Goal: Information Seeking & Learning: Learn about a topic

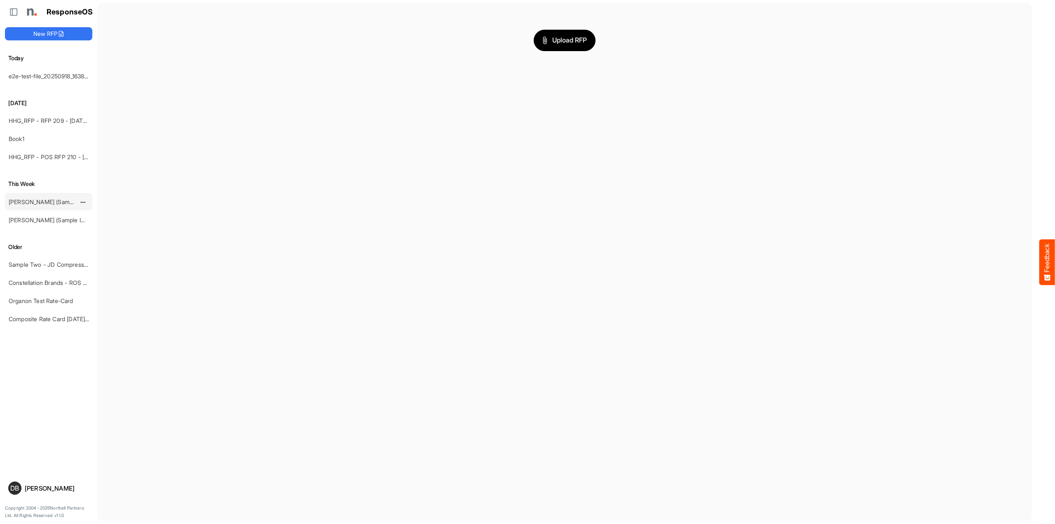
click at [61, 203] on link "[PERSON_NAME] (Sample Import) [DATE] - Flyer - Short" at bounding box center [83, 201] width 148 height 7
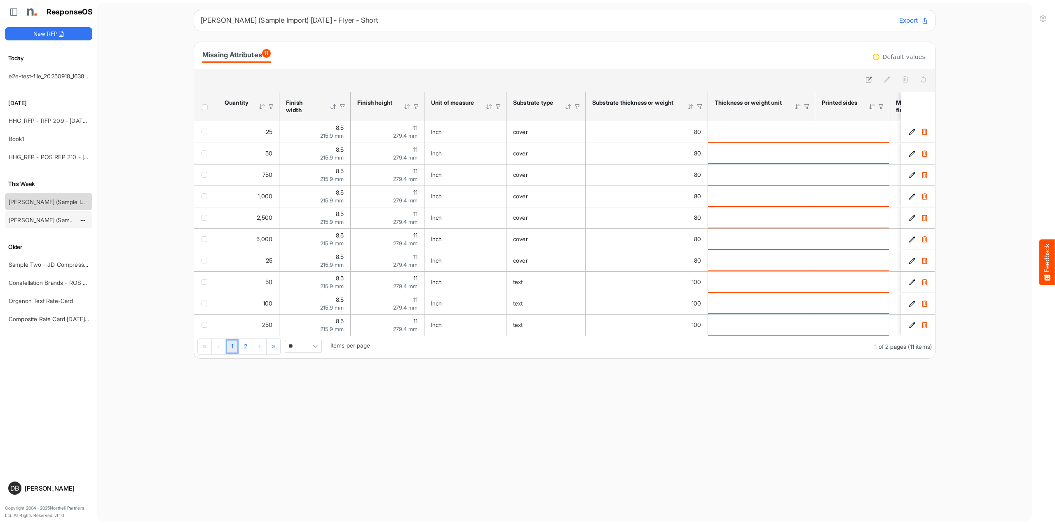
click at [51, 218] on link "[PERSON_NAME] (Sample Import) [DATE] - Flyer" at bounding box center [73, 219] width 128 height 7
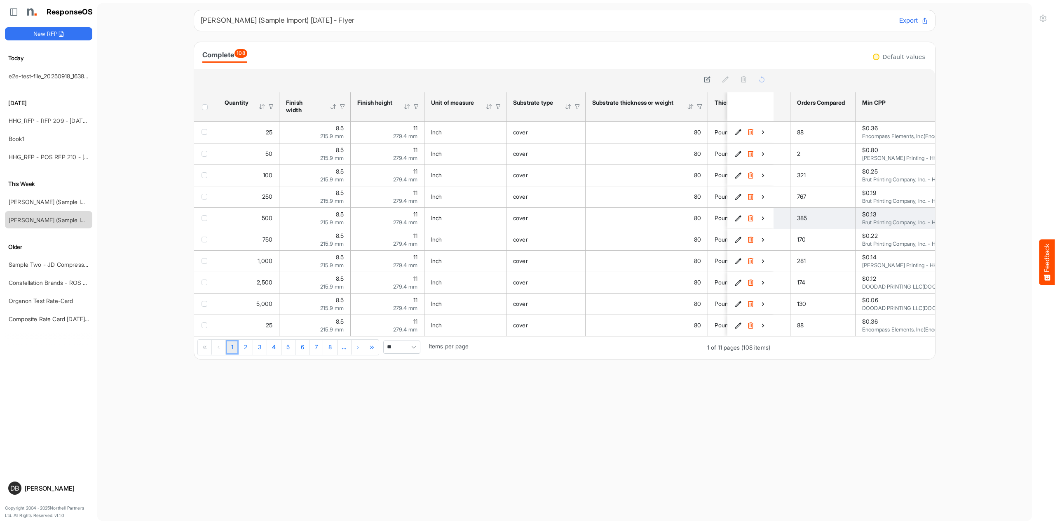
scroll to position [0, 69]
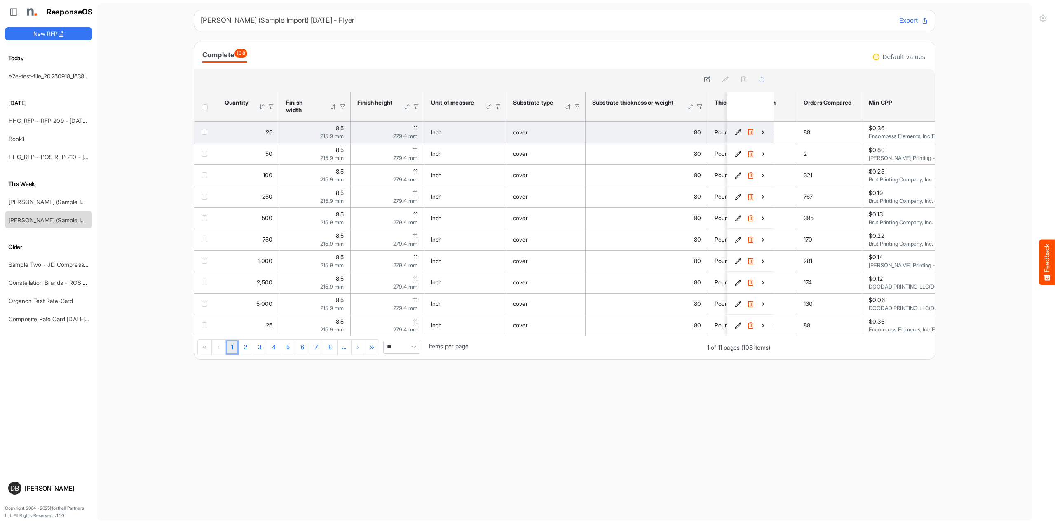
click at [761, 132] on icon "ee99e20b-6771-4386-8356-35f1420a358f is template cell Column Header" at bounding box center [762, 132] width 7 height 7
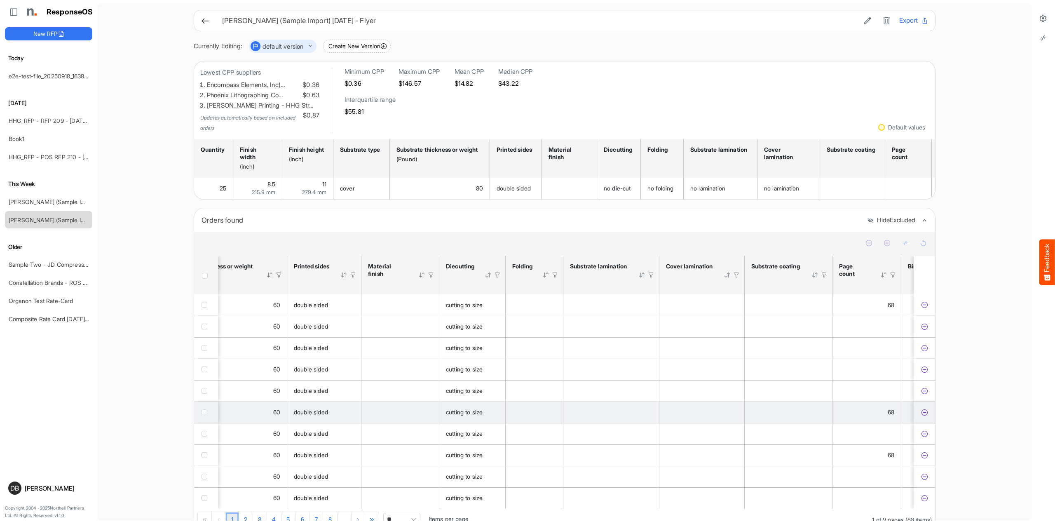
scroll to position [0, 318]
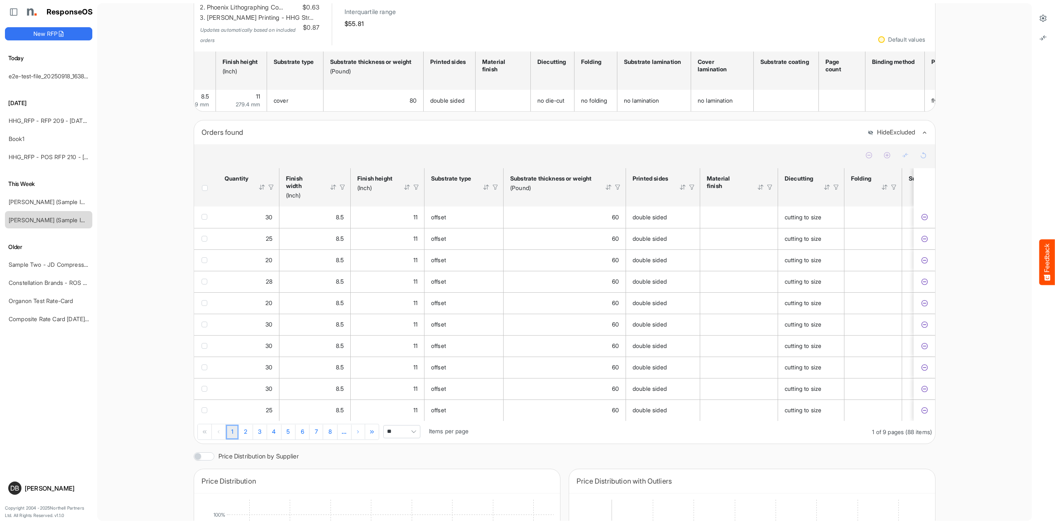
click at [415, 431] on span "Pagerdropdown" at bounding box center [413, 431] width 12 height 12
click at [411, 492] on li "All" at bounding box center [404, 493] width 36 height 12
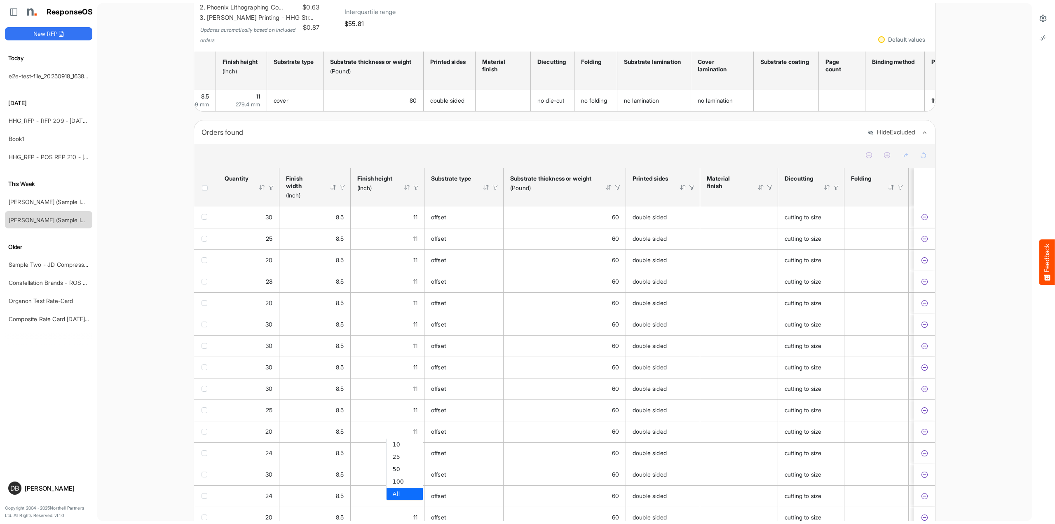
type input "***"
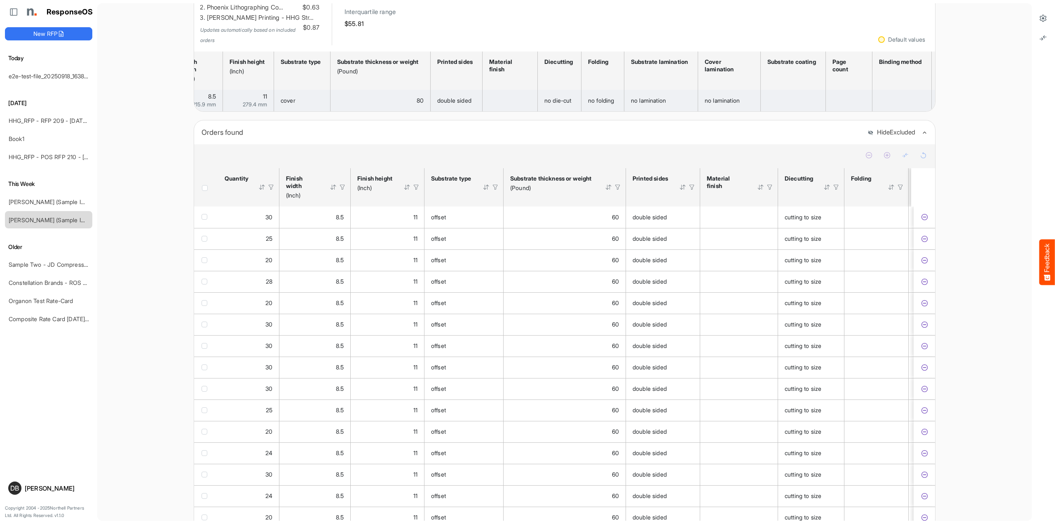
scroll to position [0, 0]
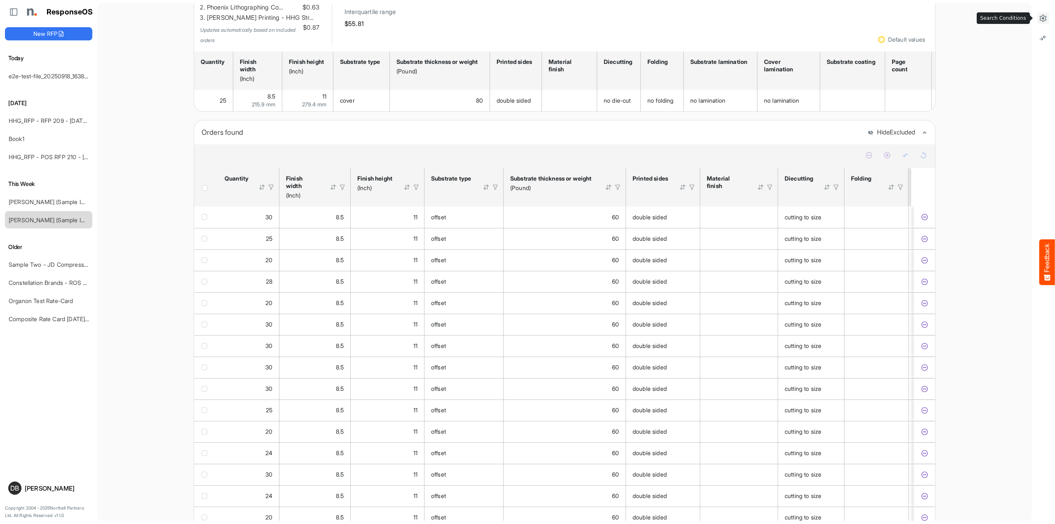
click at [1042, 19] on icon at bounding box center [1043, 18] width 8 height 8
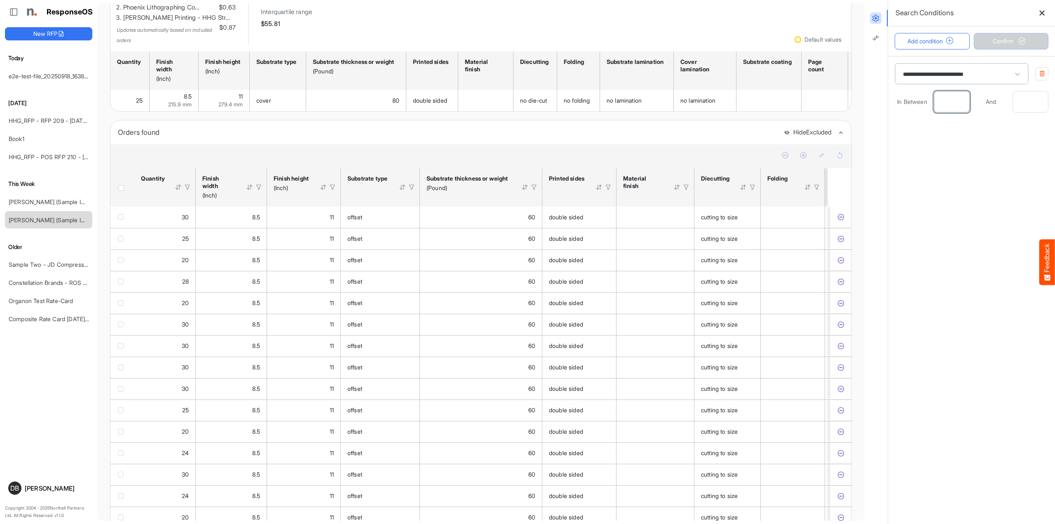
click at [956, 104] on input "**" at bounding box center [951, 101] width 35 height 21
click at [943, 95] on input "**" at bounding box center [951, 101] width 35 height 21
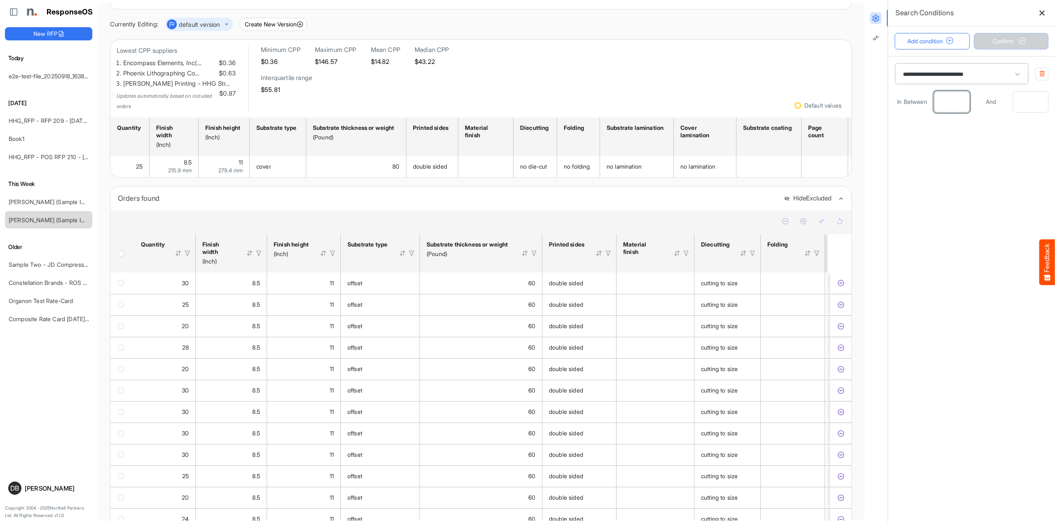
type input "*"
type input "**"
click at [1014, 34] on button "Confirm" at bounding box center [1011, 41] width 75 height 16
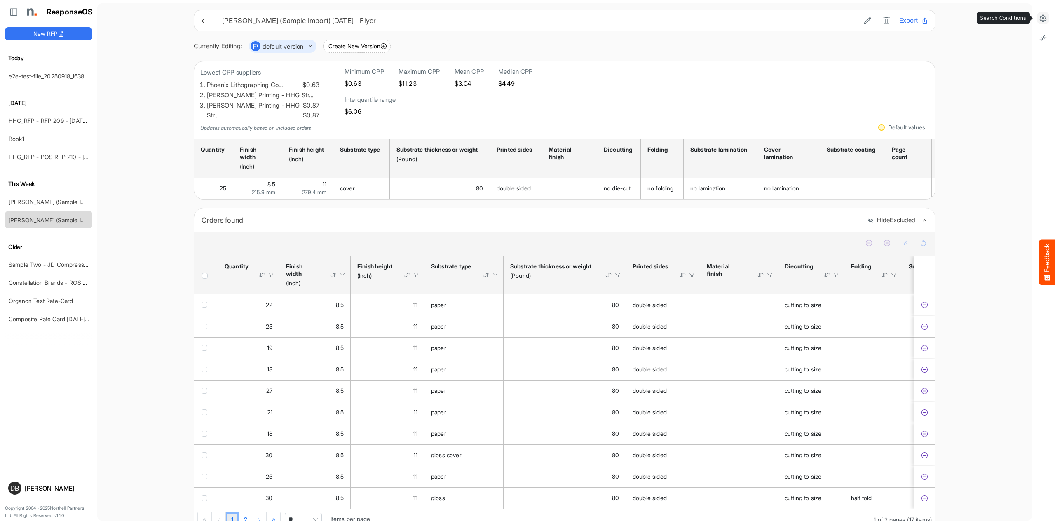
click at [1043, 19] on icon at bounding box center [1043, 18] width 8 height 8
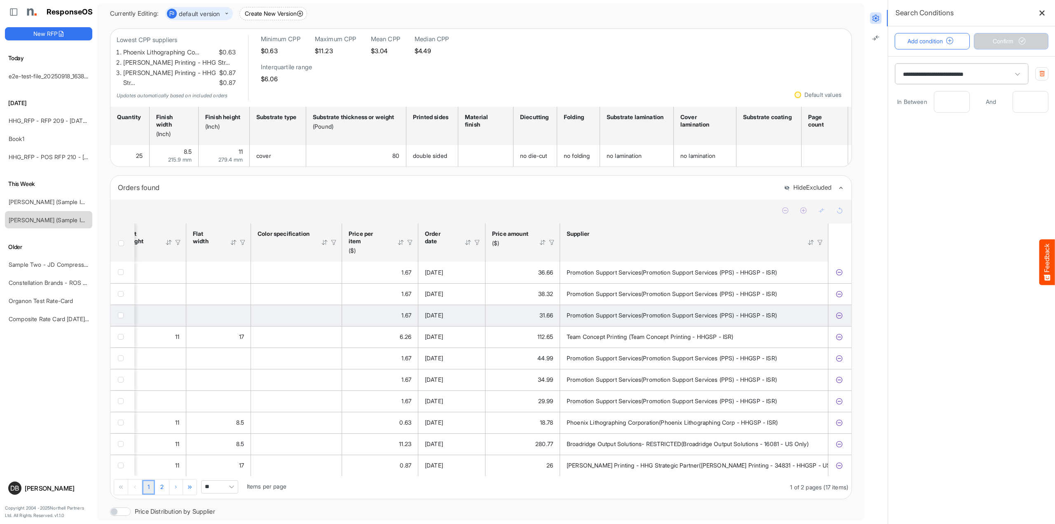
scroll to position [0, 1389]
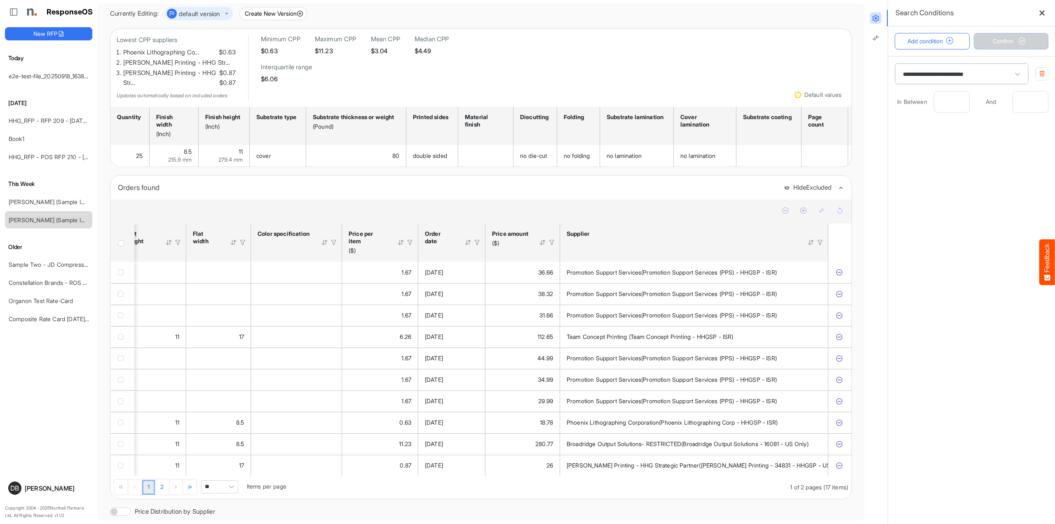
click at [399, 239] on div at bounding box center [400, 242] width 7 height 7
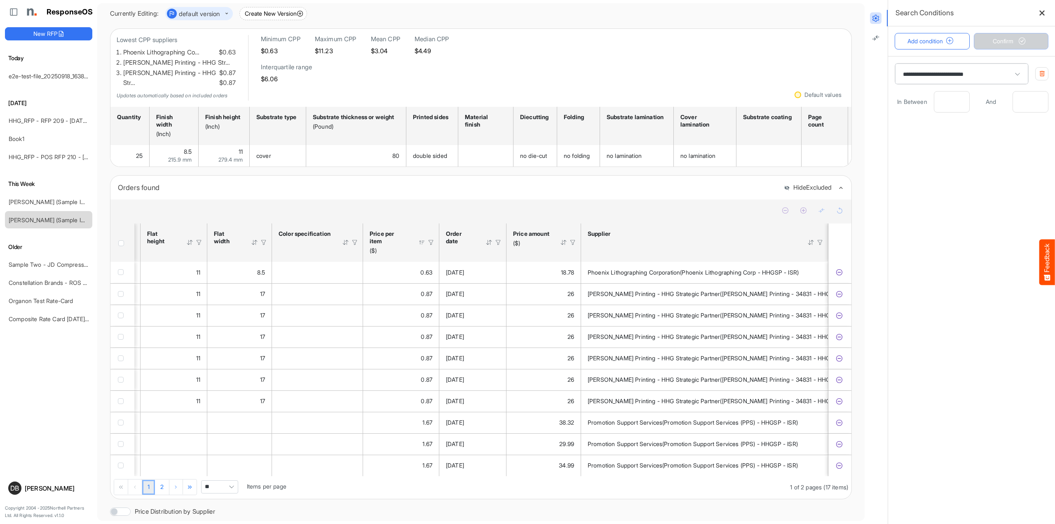
scroll to position [0, 1368]
click at [421, 239] on div at bounding box center [421, 242] width 7 height 7
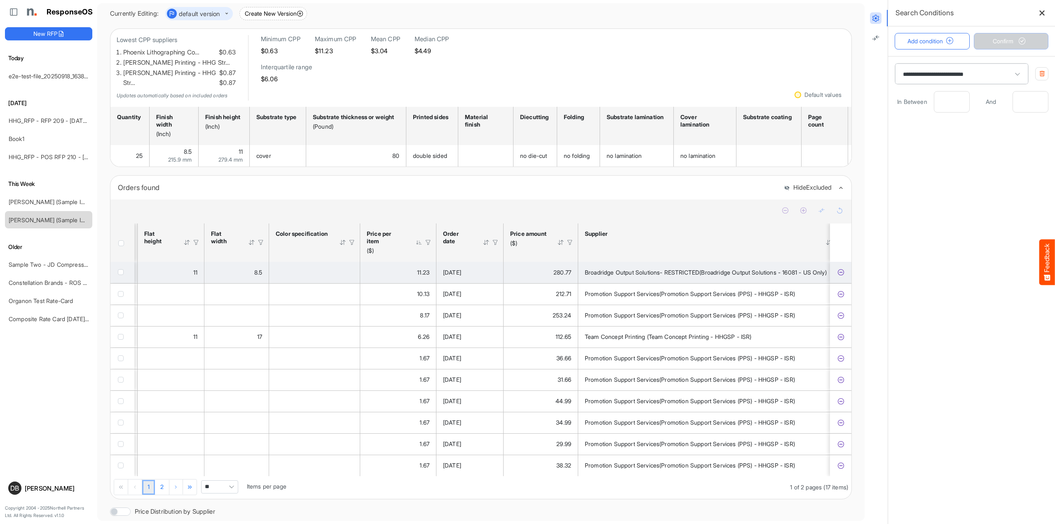
click at [840, 269] on icon "5cd1c14c-64ae-4ae6-8c00-52afd1e7ad8f is template cell Column Header" at bounding box center [840, 272] width 7 height 7
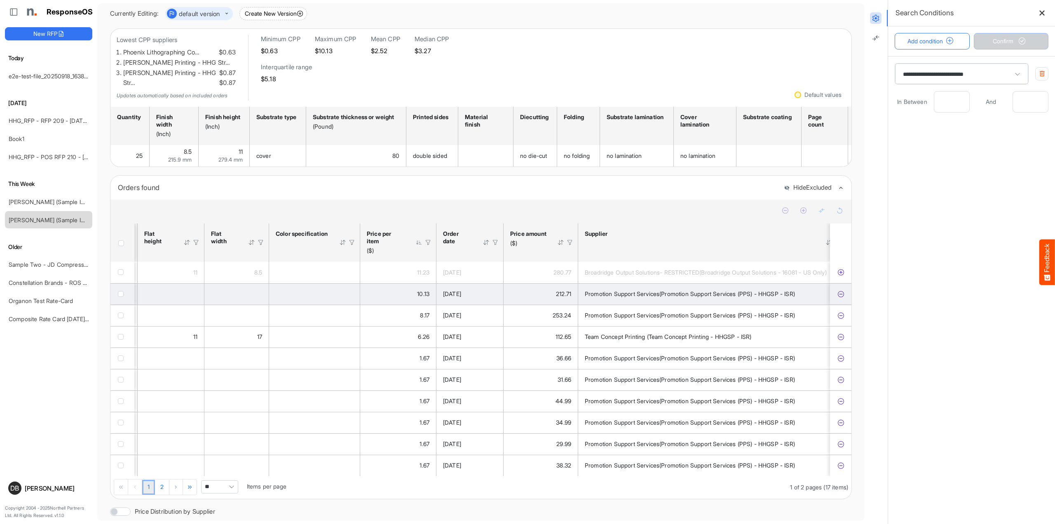
click at [842, 290] on icon "b727d093-6ddc-4d51-b314-d4002c9010b8 is template cell Column Header" at bounding box center [840, 293] width 7 height 7
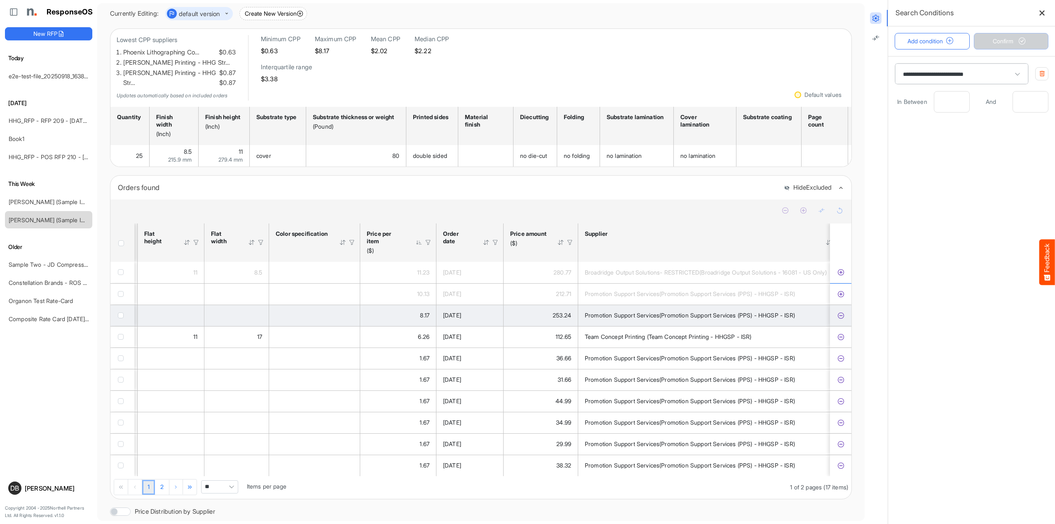
click at [839, 313] on icon "8e0597f1-5268-4f72-80ec-476aeb629016 is template cell Column Header" at bounding box center [840, 315] width 7 height 7
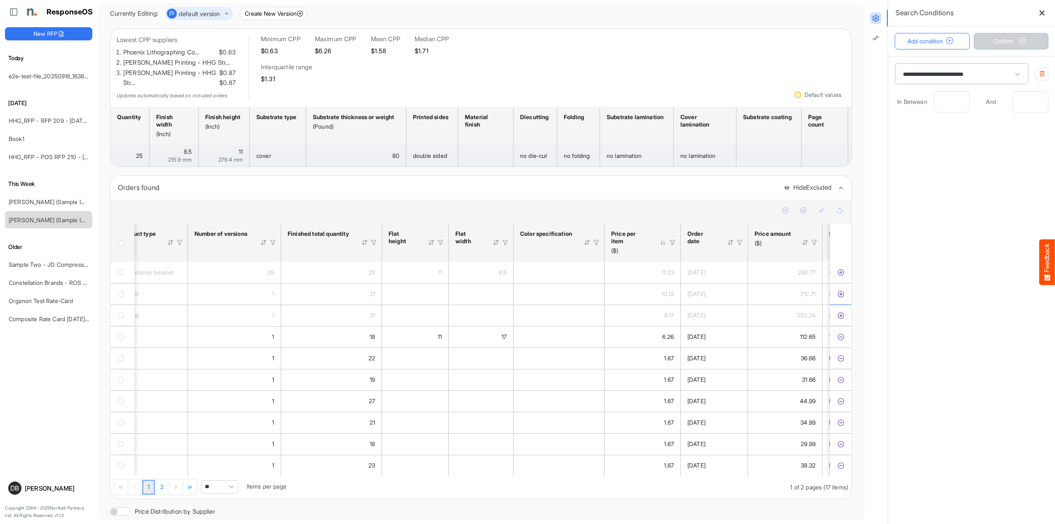
scroll to position [0, 82]
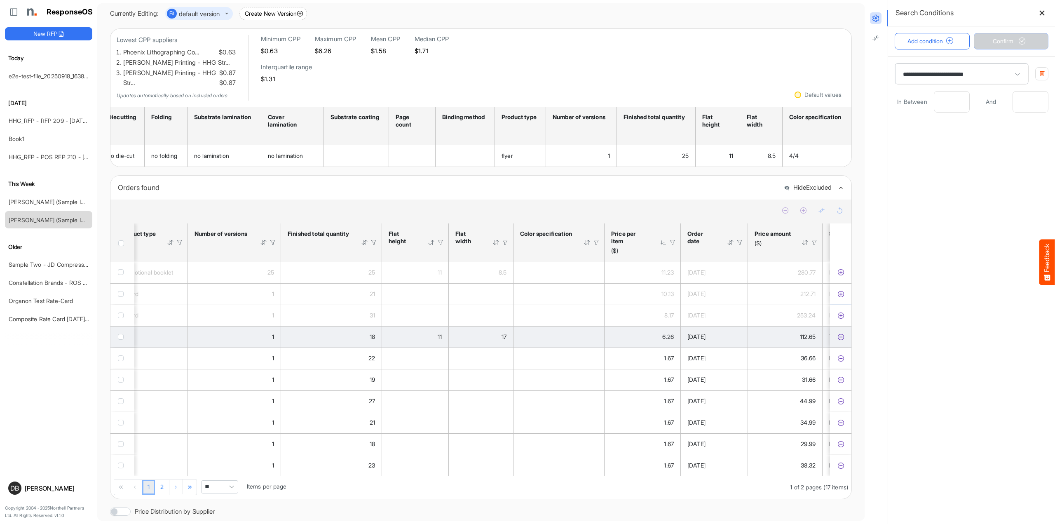
click at [842, 333] on icon "429631ac-a799-427c-bbfa-8c6c380abe4f is template cell Column Header" at bounding box center [840, 336] width 7 height 7
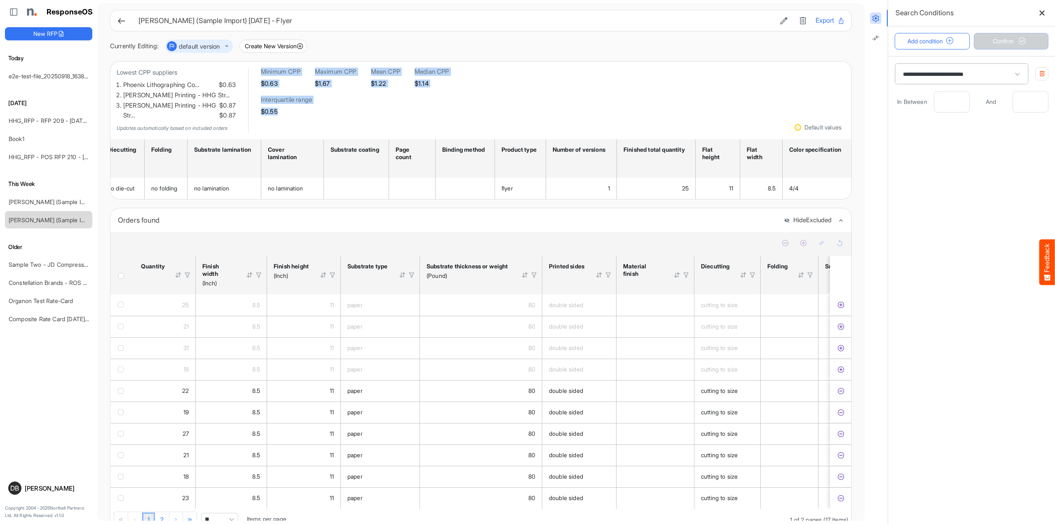
drag, startPoint x: 263, startPoint y: 70, endPoint x: 390, endPoint y: 117, distance: 136.0
click at [390, 117] on div "Minimum CPP $0.63 Maximum CPP $1.67 Mean CPP $1.22 Median CPP $1.14 Interquarti…" at bounding box center [356, 101] width 190 height 66
click at [437, 89] on div "Minimum CPP $0.63 Maximum CPP $1.67 Mean CPP $1.22 Median CPP $1.14 Interquarti…" at bounding box center [356, 91] width 190 height 47
click at [118, 19] on icon at bounding box center [121, 20] width 9 height 9
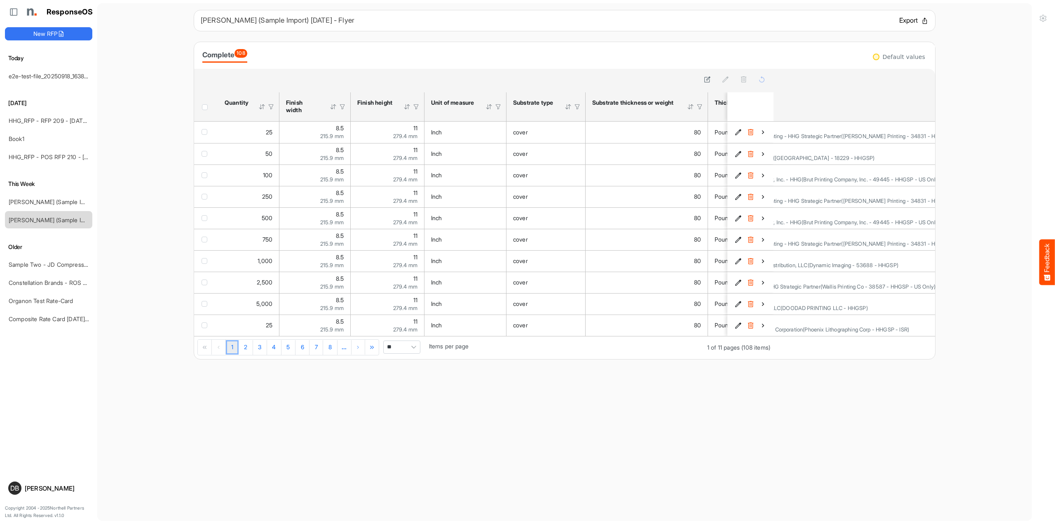
click at [908, 21] on button "Export" at bounding box center [913, 20] width 29 height 11
click at [906, 16] on button "Export" at bounding box center [913, 20] width 29 height 11
click at [682, 436] on main "[PERSON_NAME] (Sample Import) [DATE] - Flyer Export Complete 108 sfgrida2lz0icj…" at bounding box center [564, 261] width 934 height 517
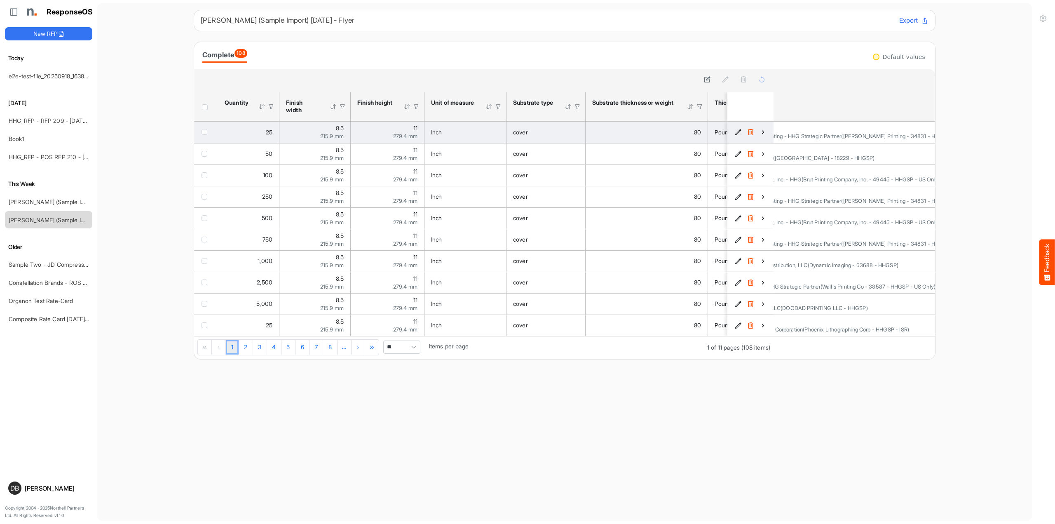
click at [762, 131] on icon "ee99e20b-6771-4386-8356-35f1420a358f is template cell Column Header" at bounding box center [762, 132] width 7 height 7
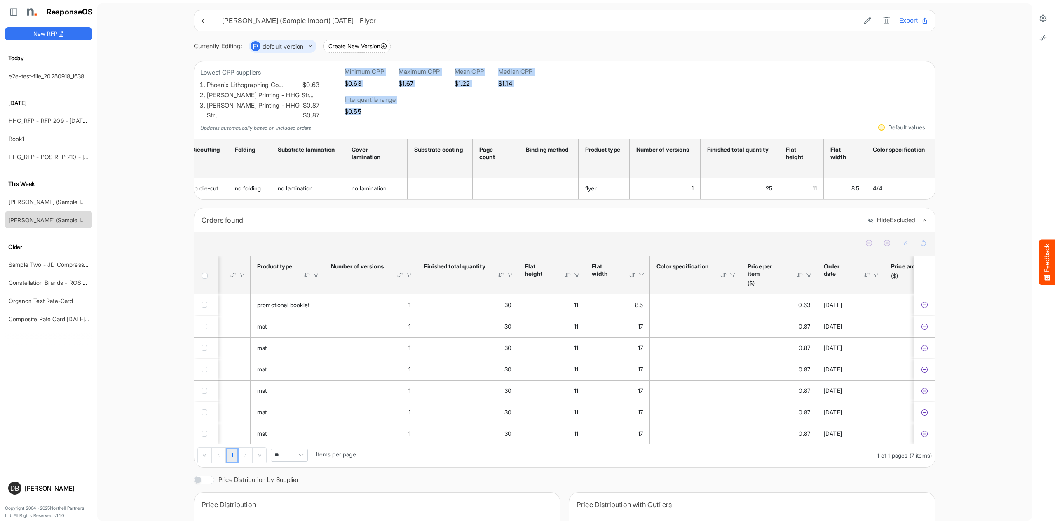
drag, startPoint x: 343, startPoint y: 71, endPoint x: 463, endPoint y: 118, distance: 128.8
click at [463, 118] on div "Lowest CPP suppliers Phoenix Lithographing Co… $0.63 [PERSON_NAME] Printing - H…" at bounding box center [367, 101] width 334 height 66
click at [374, 76] on div "Minimum CPP $0.63" at bounding box center [364, 77] width 40 height 19
drag, startPoint x: 343, startPoint y: 82, endPoint x: 470, endPoint y: 86, distance: 126.5
click at [470, 86] on div "Lowest CPP suppliers Phoenix Lithographing Co… $0.63 [PERSON_NAME] Printing - H…" at bounding box center [367, 101] width 334 height 66
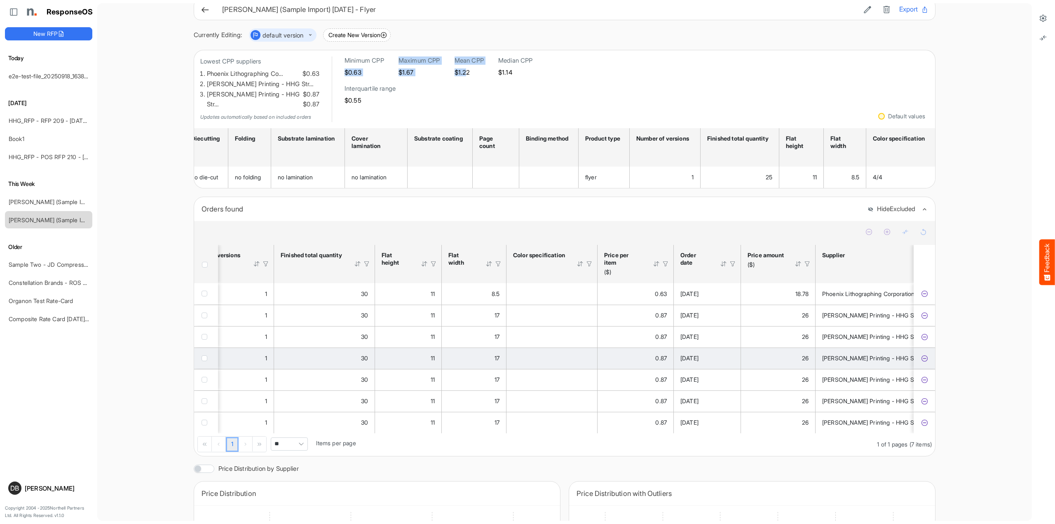
scroll to position [11, 0]
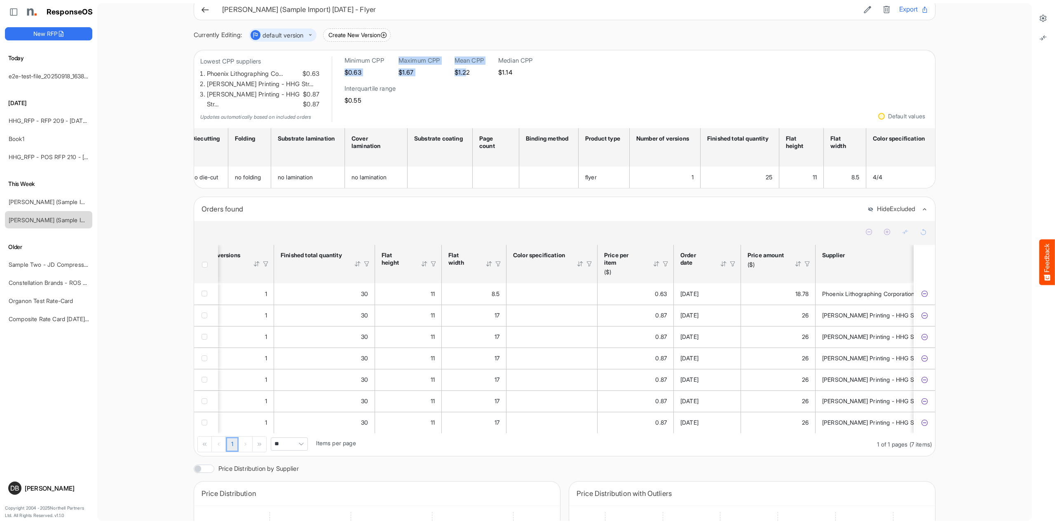
click at [984, 403] on main "[PERSON_NAME] (Sample Import) [DATE] - Flyer Export Currently Editing: default …" at bounding box center [564, 261] width 934 height 517
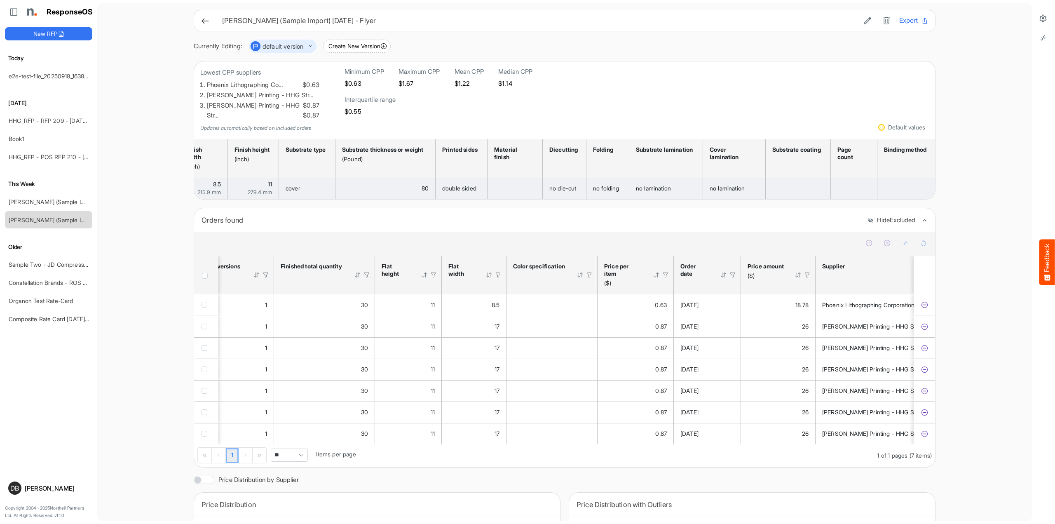
scroll to position [0, 39]
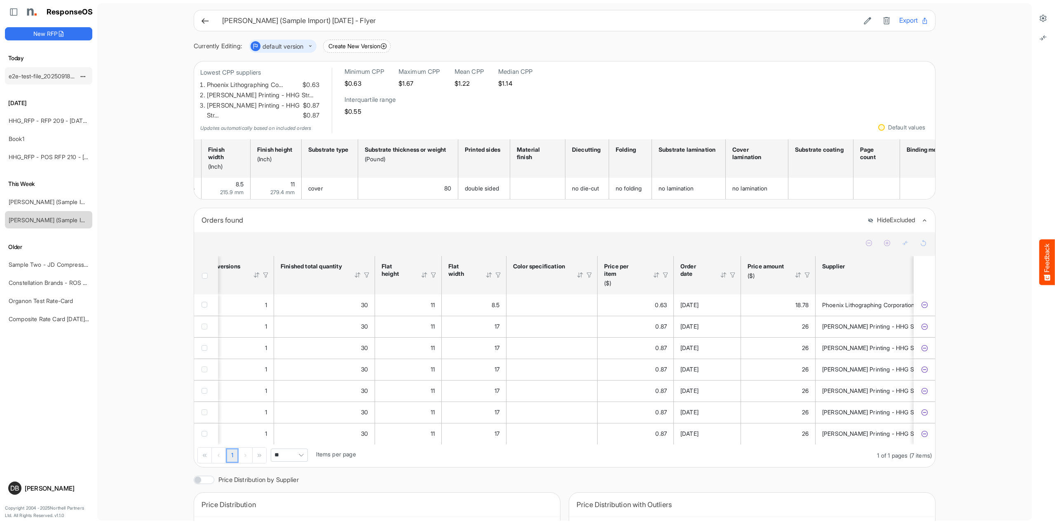
click at [55, 77] on link "e2e-test-file_20250918_163829" at bounding box center [50, 76] width 82 height 7
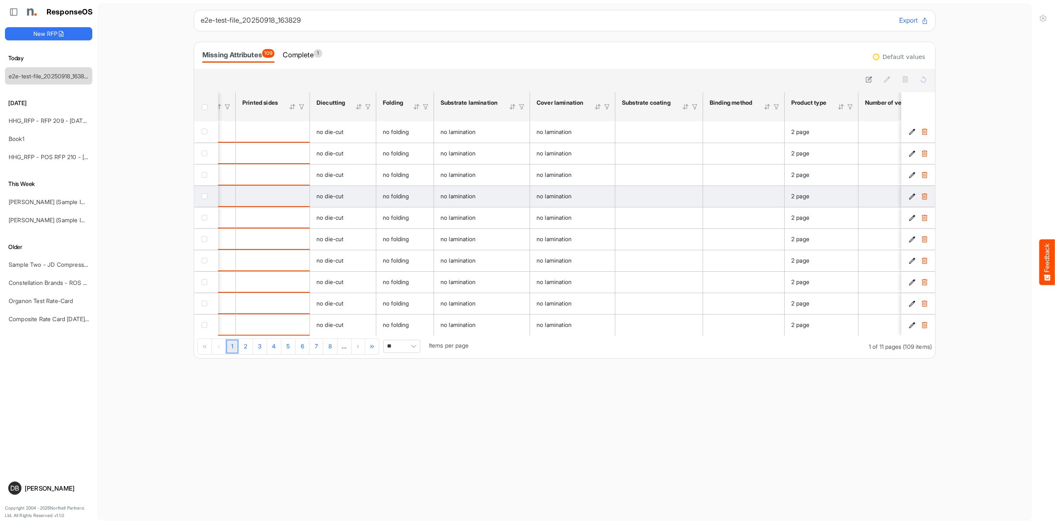
scroll to position [0, 569]
